Goal: Find specific page/section: Find specific page/section

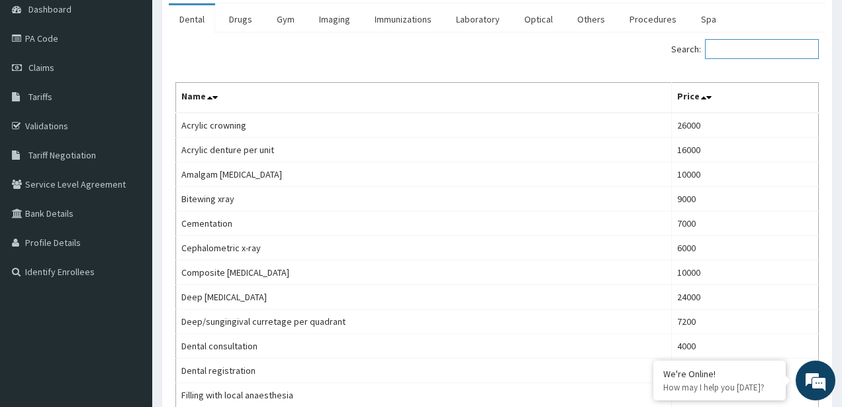
click at [740, 46] on input "Search:" at bounding box center [762, 49] width 114 height 20
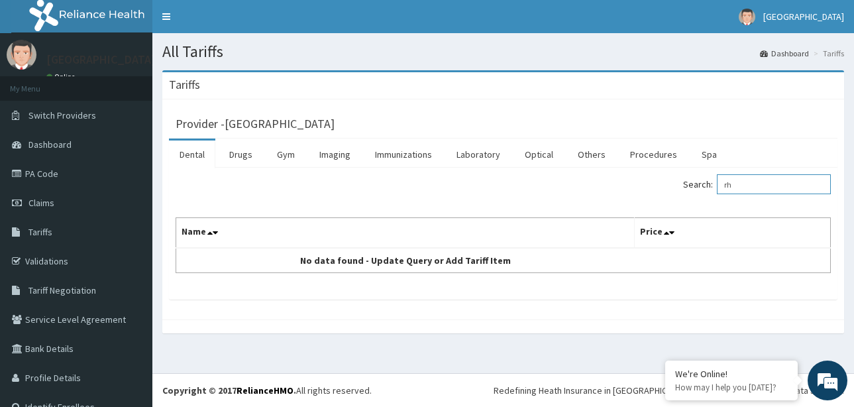
type input "r"
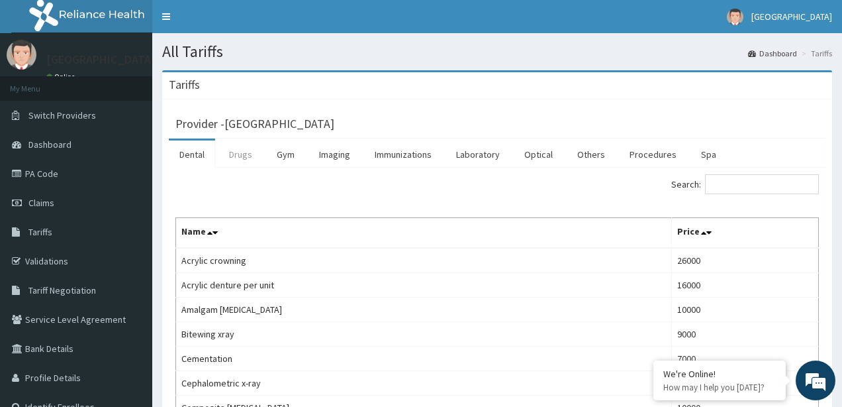
drag, startPoint x: 237, startPoint y: 152, endPoint x: 245, endPoint y: 152, distance: 7.9
click at [242, 152] on link "Drugs" at bounding box center [241, 154] width 44 height 28
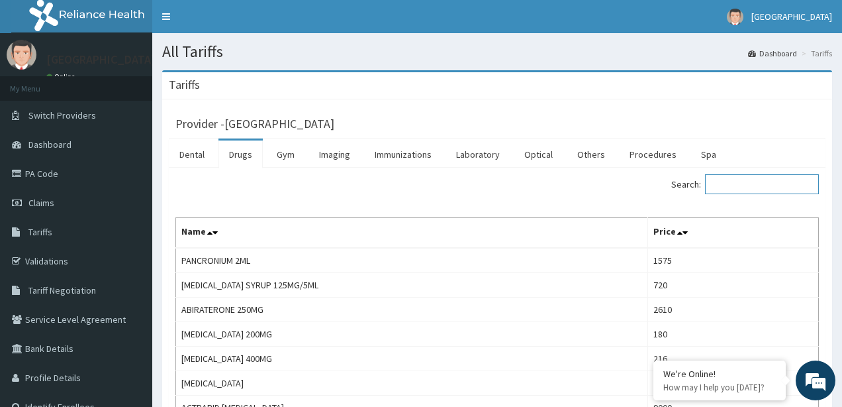
click at [730, 180] on input "Search:" at bounding box center [762, 184] width 114 height 20
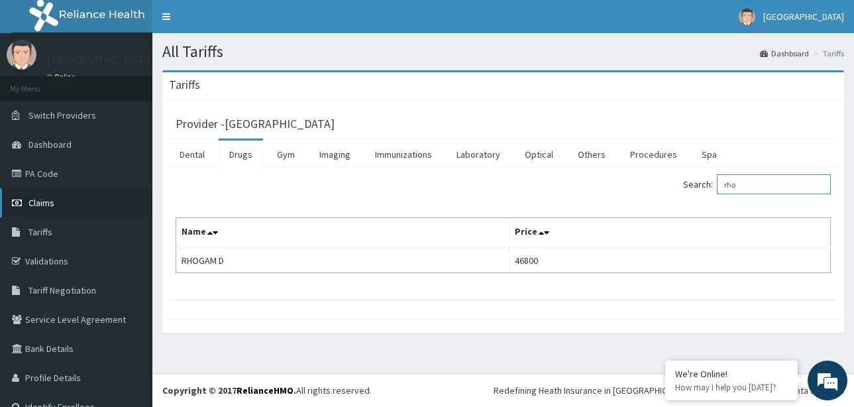
type input "rho"
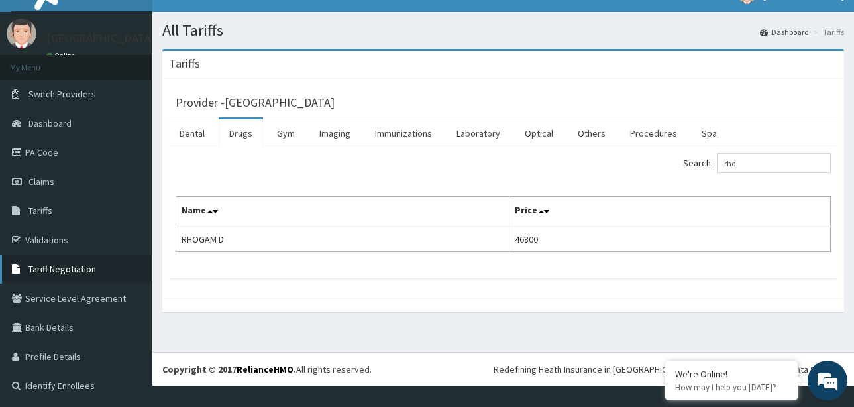
click at [74, 262] on link "Tariff Negotiation" at bounding box center [76, 268] width 152 height 29
